Goal: Find specific page/section: Find specific page/section

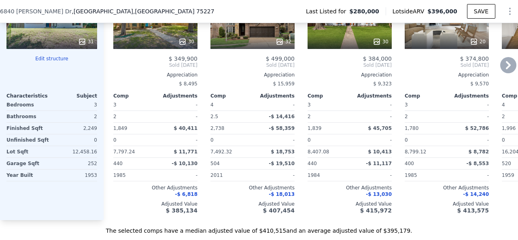
scroll to position [857, 0]
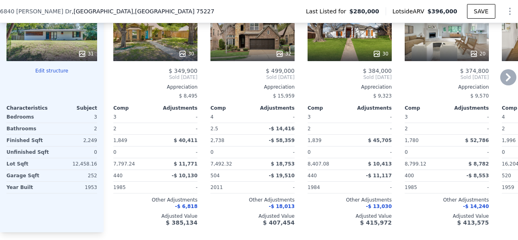
click at [505, 81] on icon at bounding box center [507, 77] width 5 height 8
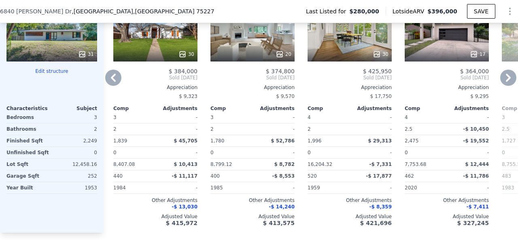
scroll to position [817, 0]
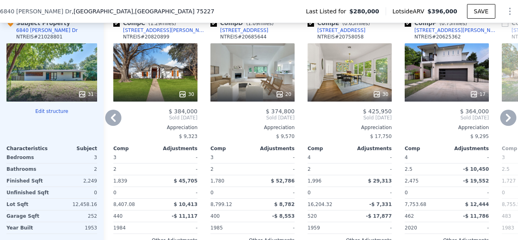
click at [505, 126] on icon at bounding box center [508, 118] width 16 height 16
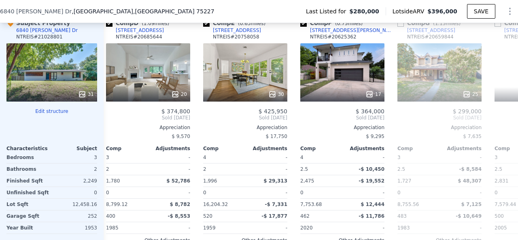
scroll to position [0, 388]
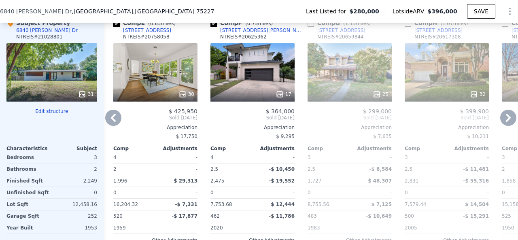
click at [111, 122] on icon at bounding box center [113, 118] width 5 height 8
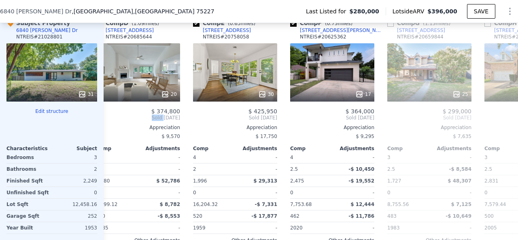
click at [111, 128] on div "Comp A ( 1.2 miles) [STREET_ADDRESS] 30 $ 349,900 Sold [DATE] Appreciation $ 8,…" at bounding box center [311, 143] width 414 height 260
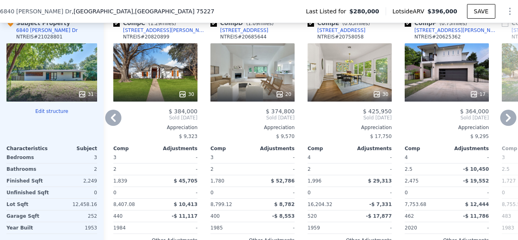
click at [111, 122] on icon at bounding box center [113, 118] width 5 height 8
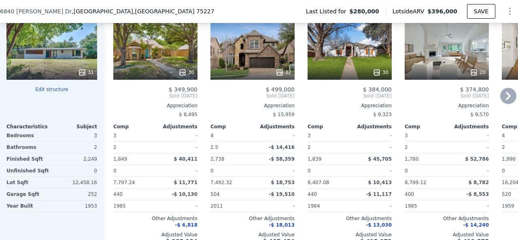
scroll to position [857, 0]
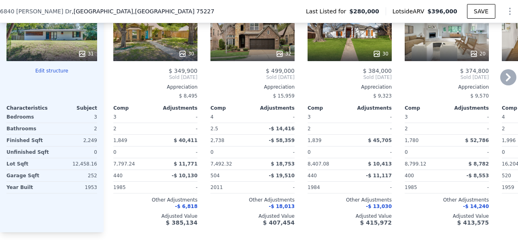
click at [503, 85] on icon at bounding box center [508, 77] width 16 height 16
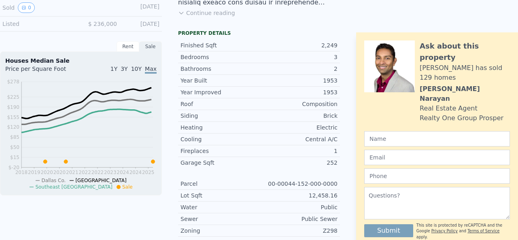
scroll to position [0, 0]
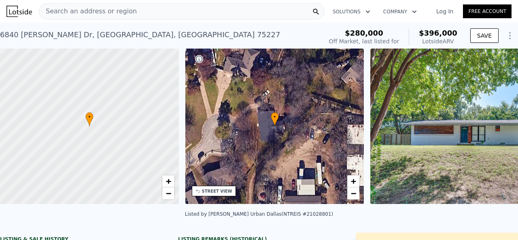
click at [85, 10] on span "Search an address or region" at bounding box center [87, 11] width 97 height 10
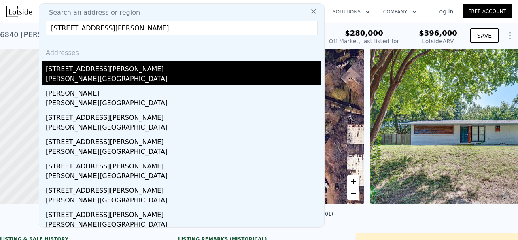
type input "[STREET_ADDRESS][PERSON_NAME]"
click at [91, 65] on div "[STREET_ADDRESS][PERSON_NAME]" at bounding box center [183, 67] width 275 height 13
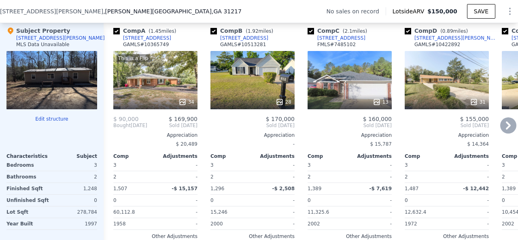
scroll to position [725, 0]
